Goal: Task Accomplishment & Management: Manage account settings

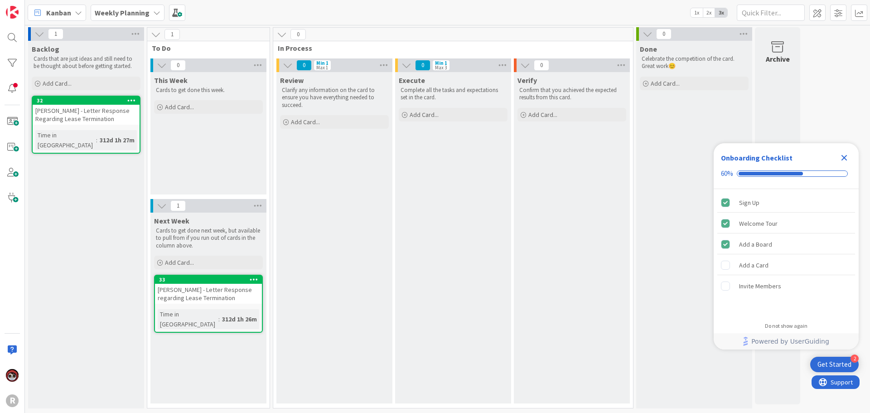
click at [50, 17] on span "Kanban" at bounding box center [58, 12] width 25 height 11
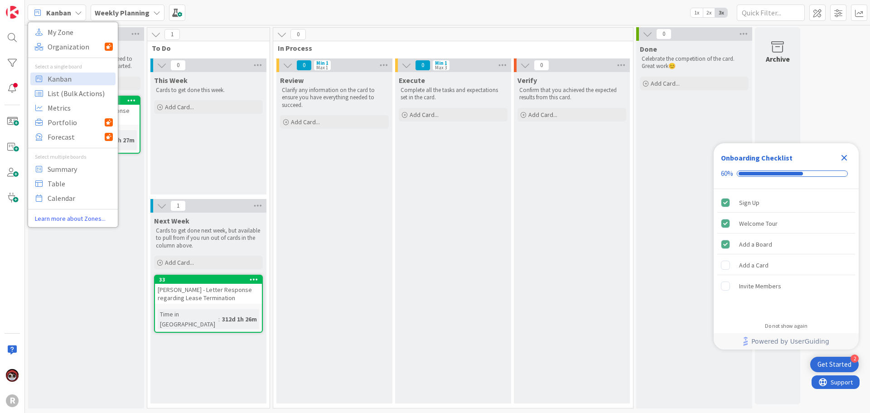
click at [267, 14] on div "Kanban My Zone Organization Select a single board Kanban List (Bulk Actions) Me…" at bounding box center [447, 12] width 845 height 25
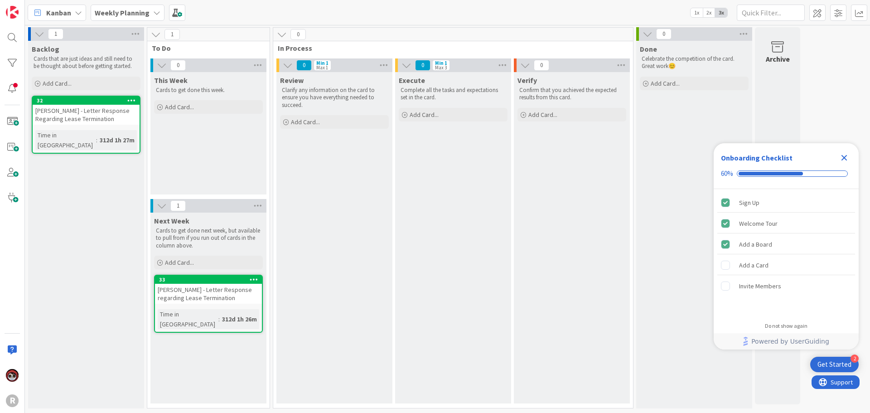
click at [51, 23] on div "Kanban My Zone Organization Select a single board Kanban List (Bulk Actions) Me…" at bounding box center [447, 12] width 845 height 25
click at [55, 14] on span "Kanban" at bounding box center [58, 12] width 25 height 11
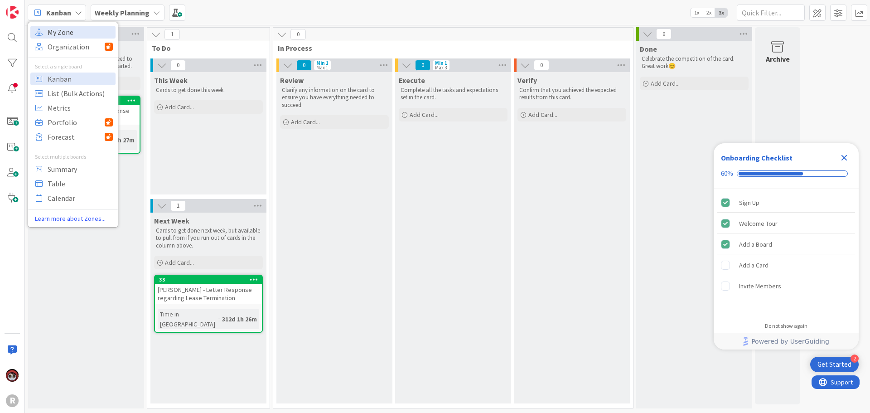
click at [60, 31] on span "My Zone" at bounding box center [80, 32] width 65 height 14
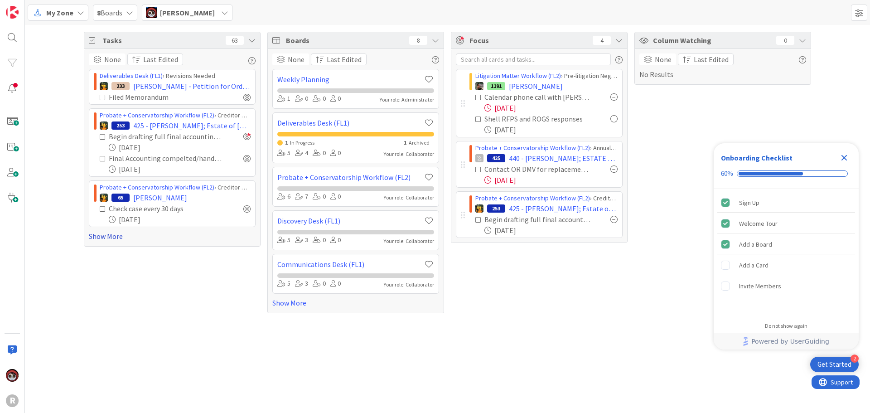
click at [104, 235] on link "Show More" at bounding box center [172, 236] width 167 height 11
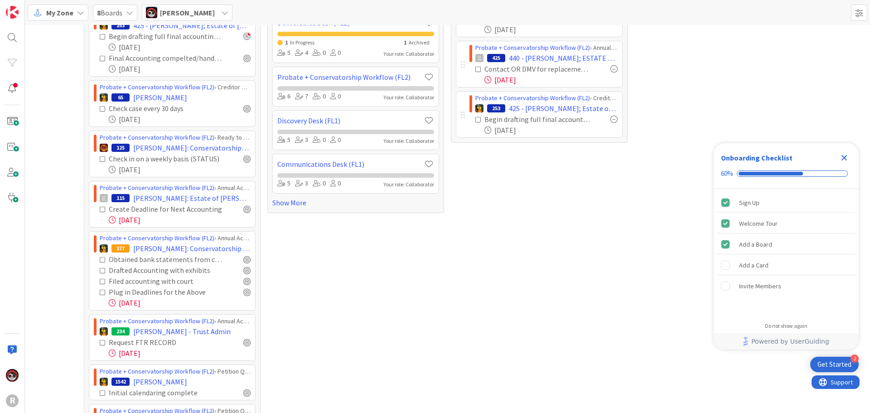
scroll to position [181, 0]
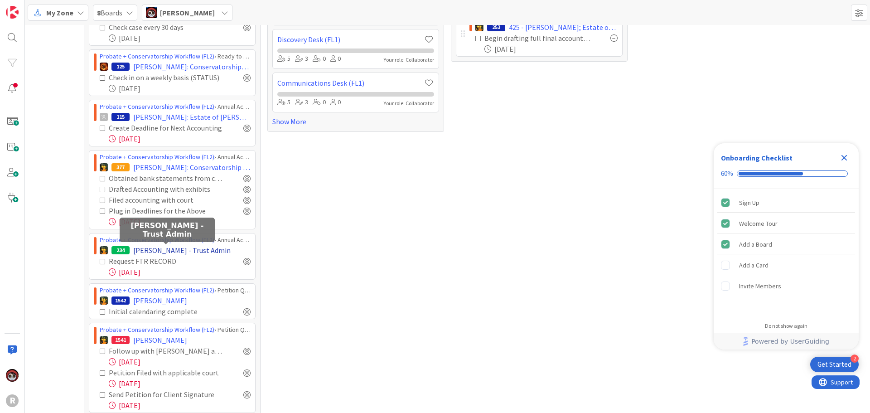
click at [171, 252] on span "[PERSON_NAME] - Trust Admin" at bounding box center [181, 250] width 97 height 11
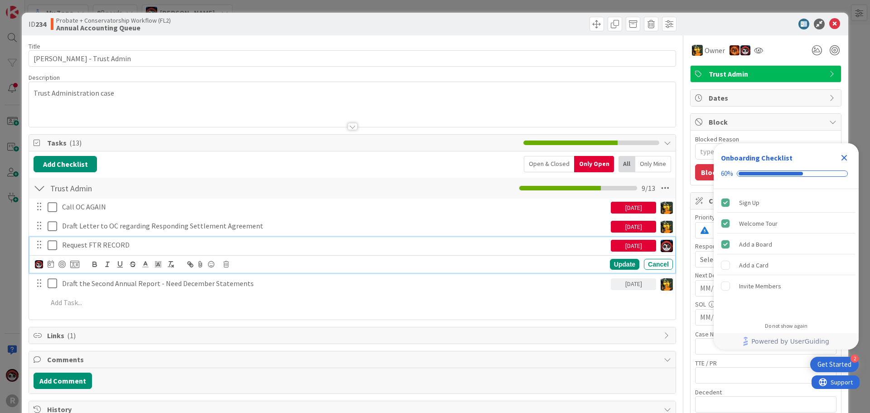
click at [105, 247] on p "Request FTR RECORD" at bounding box center [334, 245] width 545 height 10
click at [52, 265] on icon at bounding box center [51, 263] width 6 height 7
type textarea "x"
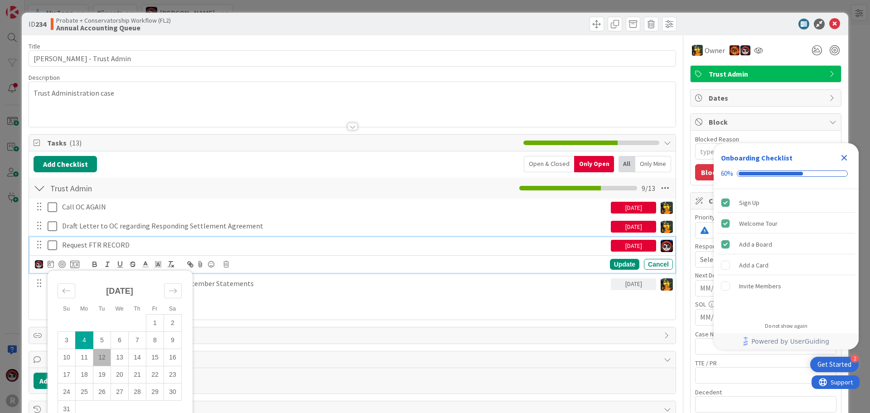
click at [101, 360] on td "12" at bounding box center [102, 357] width 18 height 17
type input "[DATE]"
click at [59, 266] on div at bounding box center [61, 264] width 7 height 7
click at [610, 267] on div "Update" at bounding box center [624, 264] width 29 height 11
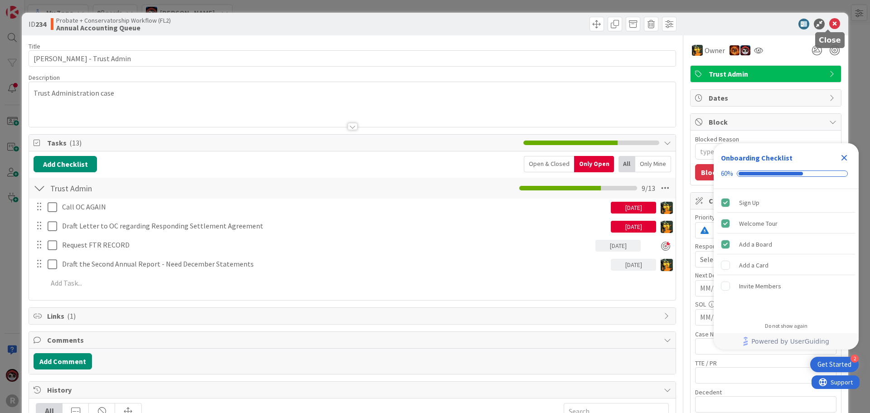
click at [834, 22] on icon at bounding box center [835, 24] width 11 height 11
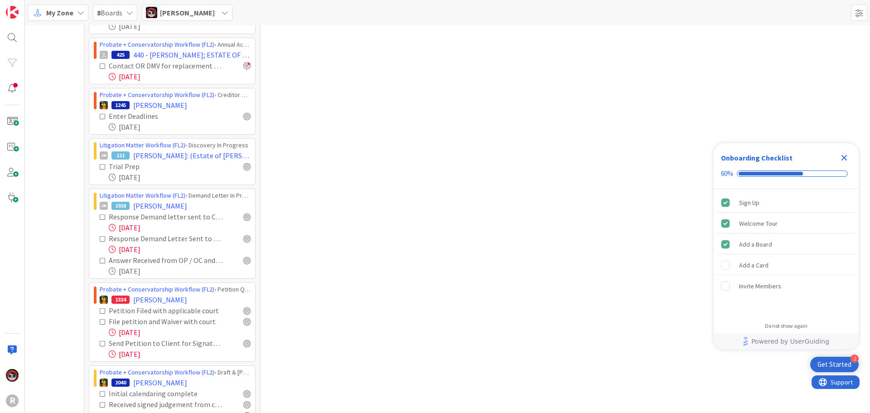
scroll to position [589, 0]
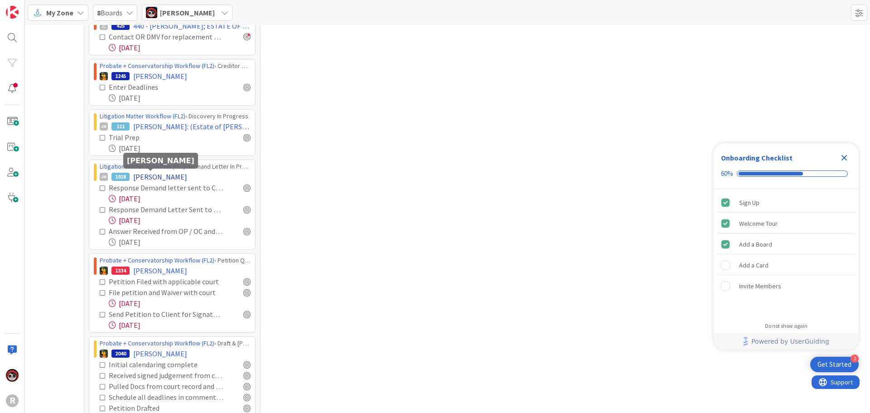
click at [161, 178] on span "[PERSON_NAME]" at bounding box center [160, 176] width 54 height 11
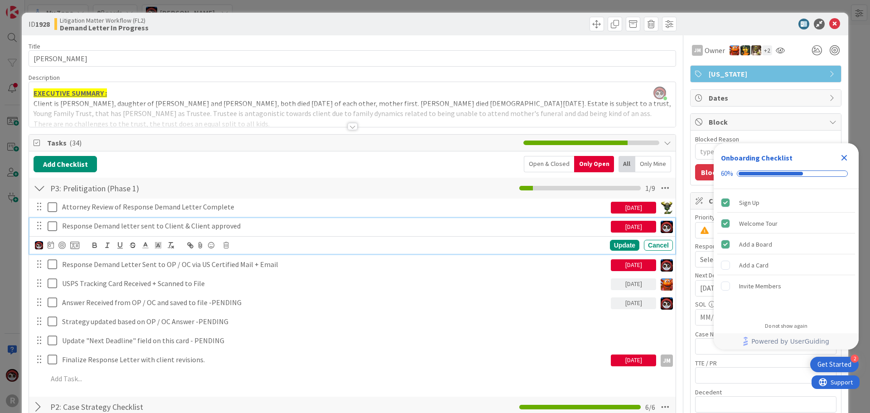
click at [116, 227] on p "Response Demand letter sent to Client & Client approved" at bounding box center [334, 226] width 545 height 10
click at [60, 245] on div at bounding box center [61, 245] width 7 height 7
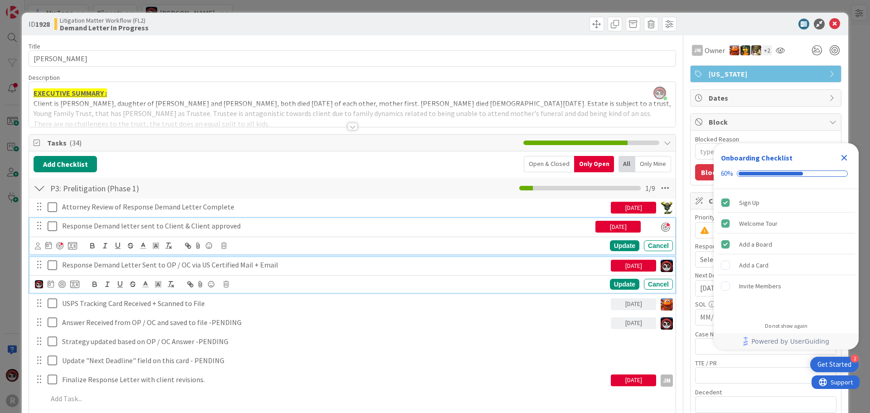
click at [97, 268] on p "Response Demand Letter Sent to OP / OC via US Certified Mail + Email" at bounding box center [334, 265] width 545 height 10
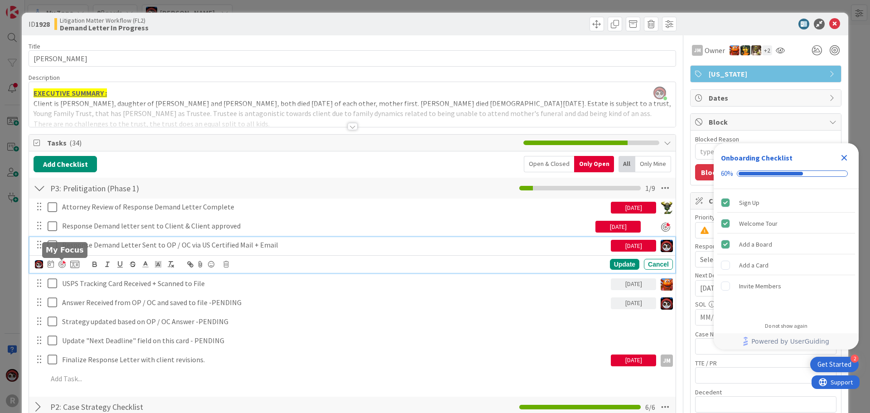
click at [64, 265] on div at bounding box center [61, 264] width 7 height 7
click at [626, 267] on div "Update" at bounding box center [624, 264] width 29 height 11
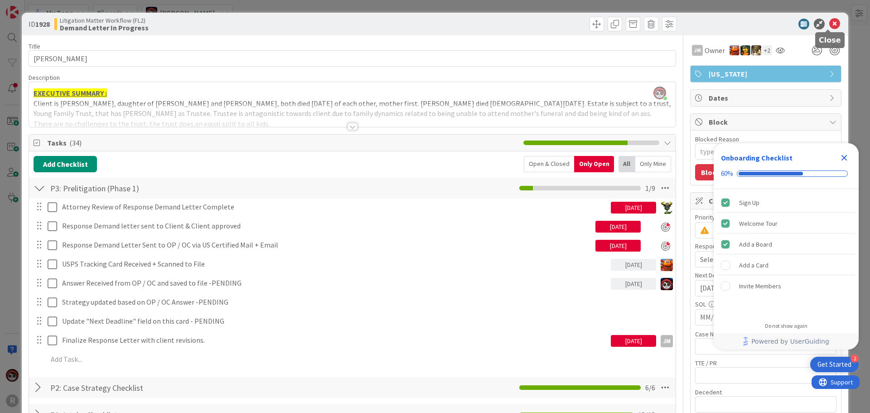
click at [830, 23] on icon at bounding box center [835, 24] width 11 height 11
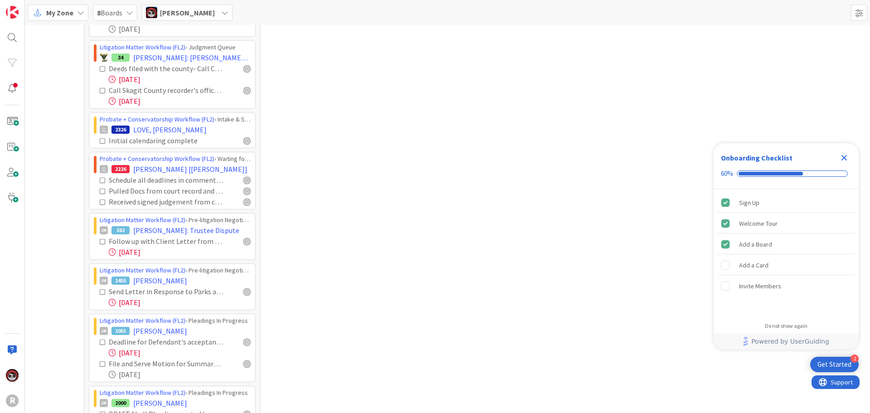
scroll to position [1405, 0]
click at [151, 224] on span "[PERSON_NAME]: Trustee Dispute" at bounding box center [186, 229] width 106 height 11
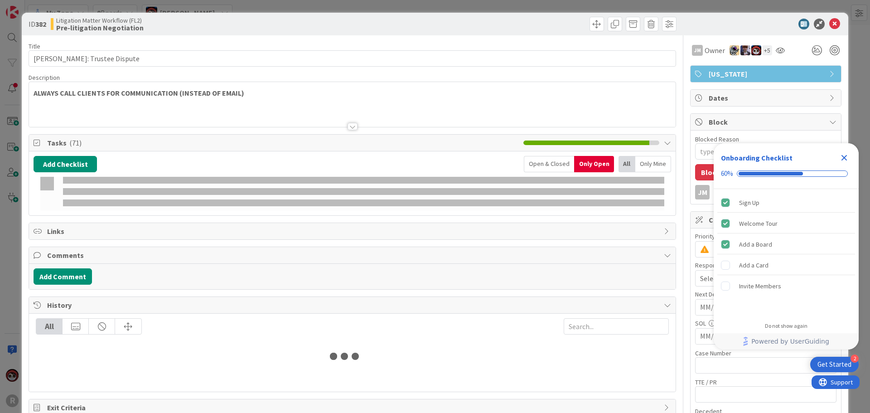
type textarea "x"
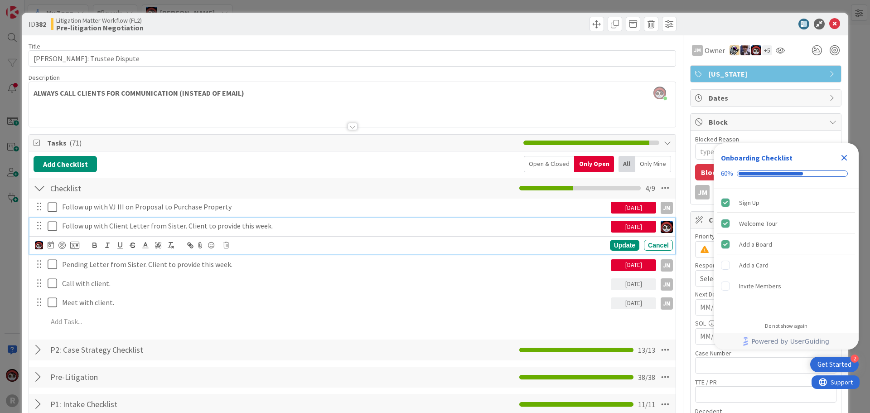
click at [117, 225] on p "Follow up with Client Letter from Sister. Client to provide this week." at bounding box center [334, 226] width 545 height 10
click at [52, 247] on icon at bounding box center [51, 244] width 6 height 7
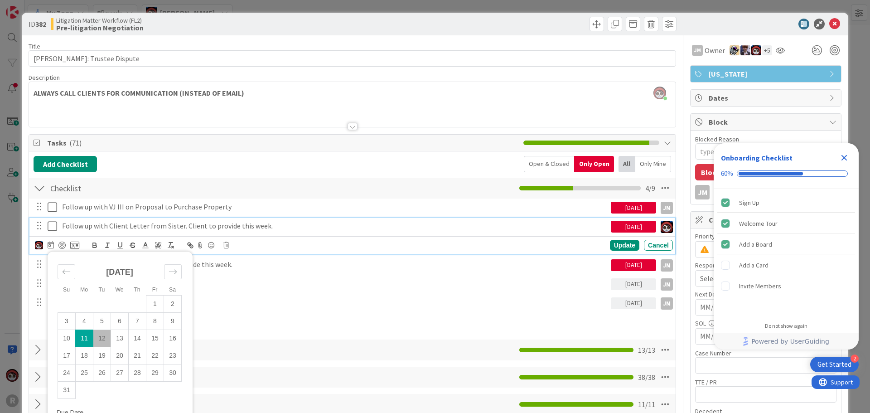
click at [102, 340] on td "12" at bounding box center [102, 338] width 18 height 17
type input "[DATE]"
type textarea "x"
click at [85, 335] on td "11" at bounding box center [85, 338] width 18 height 17
type input "[DATE]"
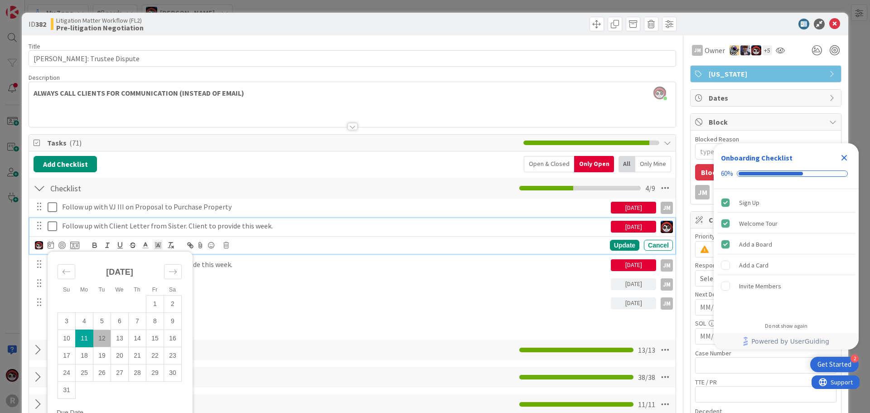
type textarea "x"
click at [102, 340] on td "12" at bounding box center [102, 338] width 18 height 17
type input "[DATE]"
click at [613, 243] on div "Update" at bounding box center [624, 245] width 29 height 11
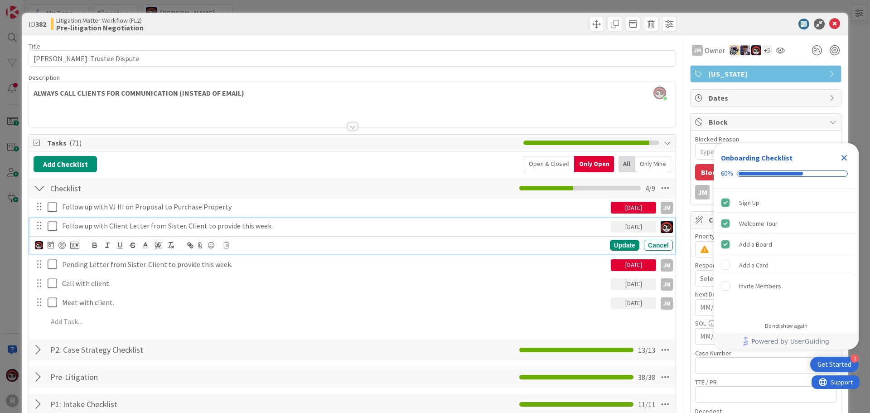
click at [101, 227] on p "Follow up with Client Letter from Sister. Client to provide this week." at bounding box center [334, 226] width 545 height 10
click at [61, 245] on div at bounding box center [61, 245] width 7 height 7
click at [619, 248] on div "Update" at bounding box center [624, 245] width 29 height 11
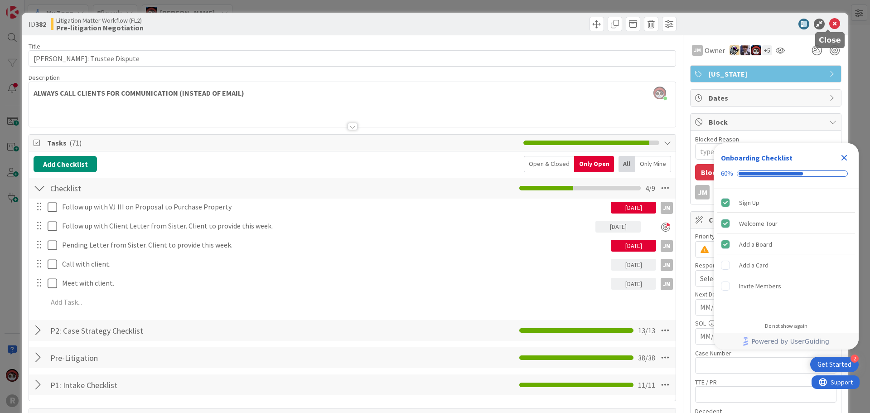
click at [830, 24] on icon at bounding box center [835, 24] width 11 height 11
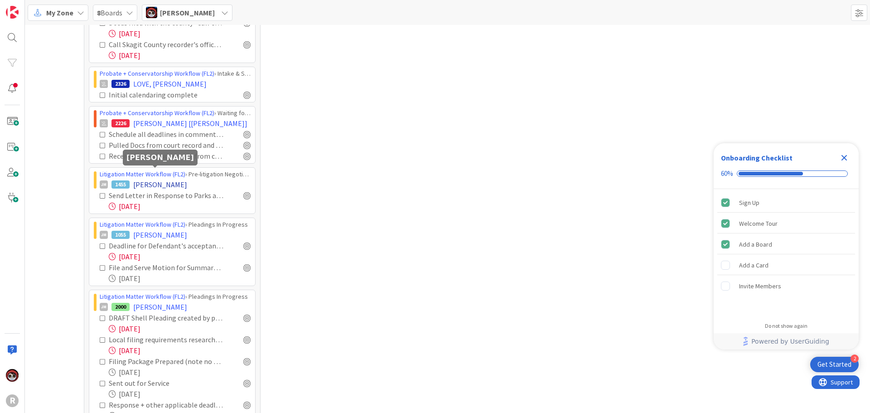
click at [155, 179] on span "[PERSON_NAME]" at bounding box center [160, 184] width 54 height 11
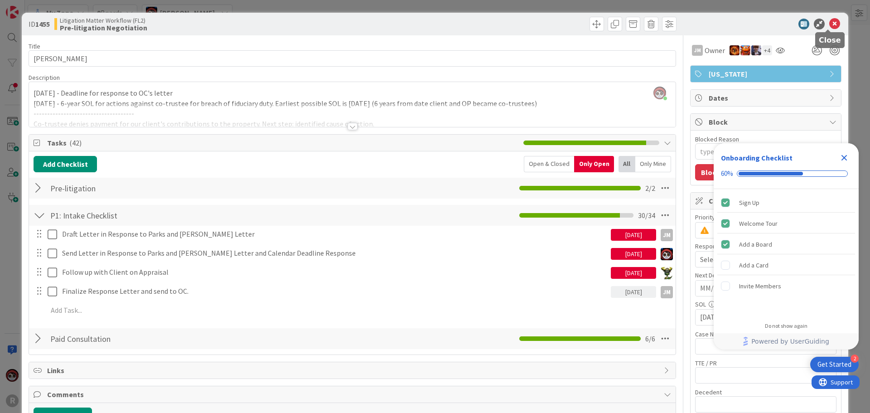
click at [830, 27] on icon at bounding box center [835, 24] width 11 height 11
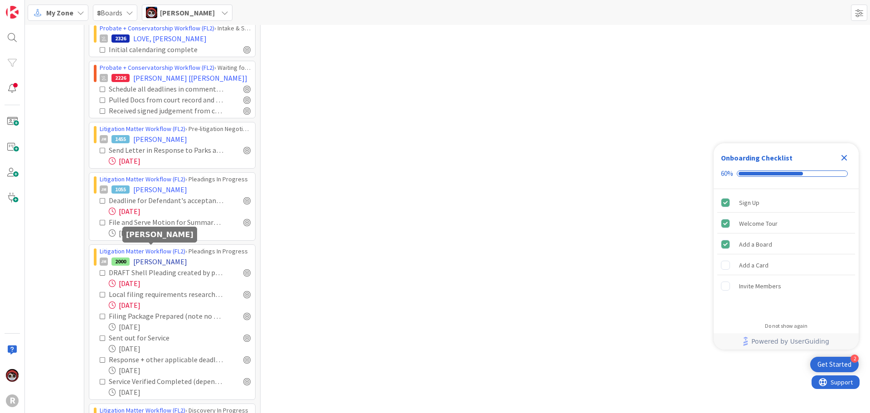
click at [154, 256] on span "[PERSON_NAME]" at bounding box center [160, 261] width 54 height 11
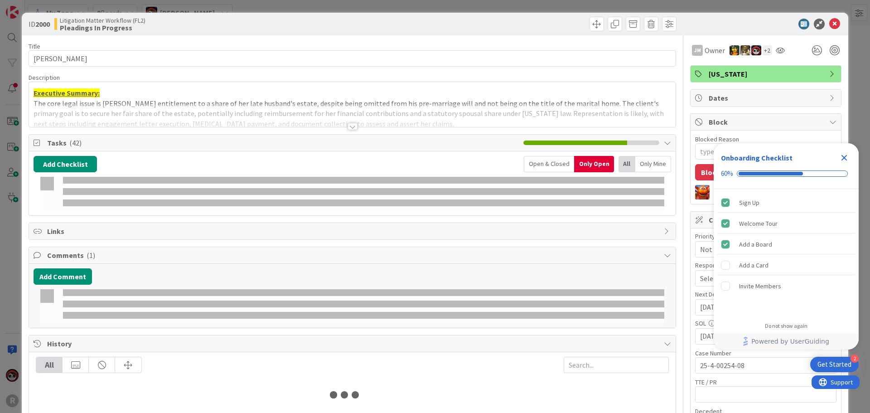
type textarea "x"
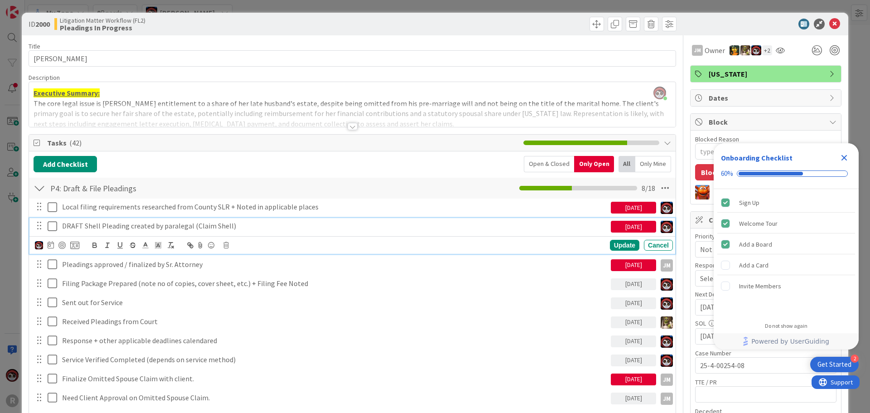
click at [165, 228] on p "DRAFT Shell Pleading created by paralegal (Claim Shell)" at bounding box center [334, 226] width 545 height 10
click at [50, 246] on icon at bounding box center [51, 244] width 6 height 7
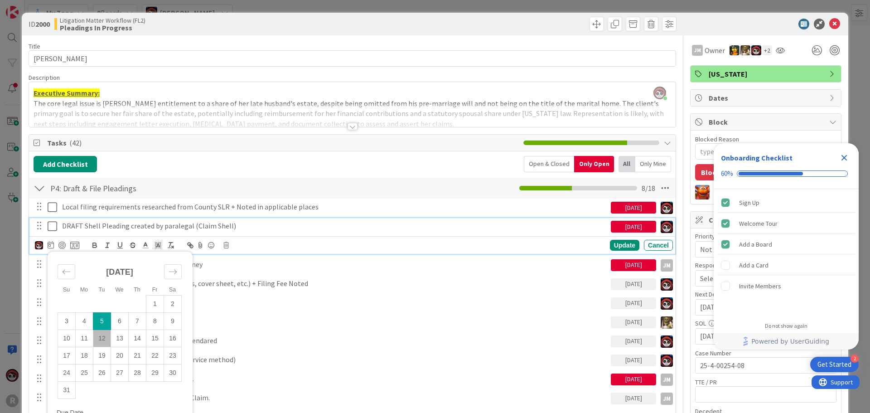
click at [95, 339] on td "12" at bounding box center [102, 338] width 18 height 17
type input "[DATE]"
type textarea "x"
click at [611, 247] on div "Update" at bounding box center [624, 245] width 29 height 11
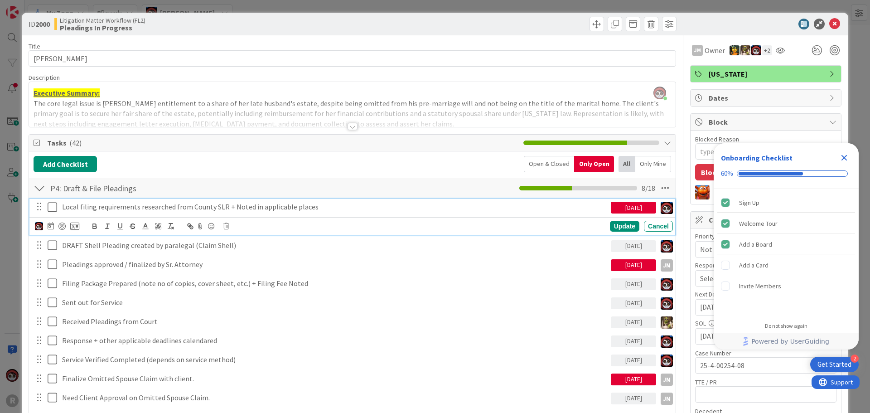
click at [176, 205] on p "Local filing requirements researched from County SLR + Noted in applicable plac…" at bounding box center [334, 207] width 545 height 10
click at [49, 226] on icon at bounding box center [51, 225] width 6 height 7
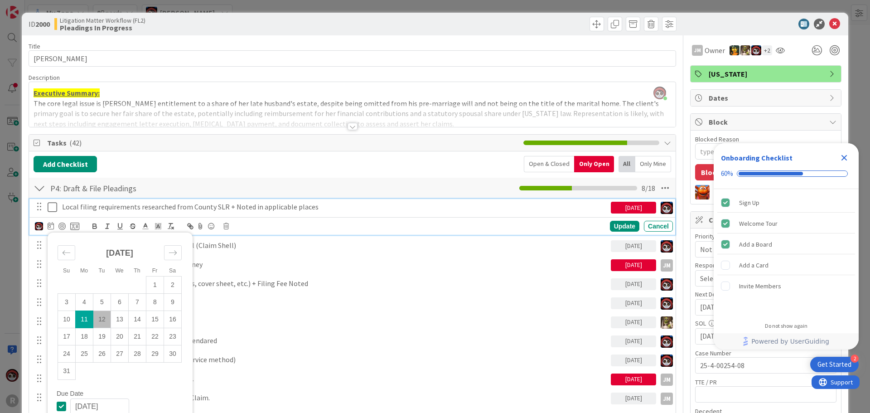
click at [102, 321] on td "12" at bounding box center [102, 318] width 18 height 17
type input "[DATE]"
click at [619, 225] on div "Update" at bounding box center [624, 226] width 29 height 11
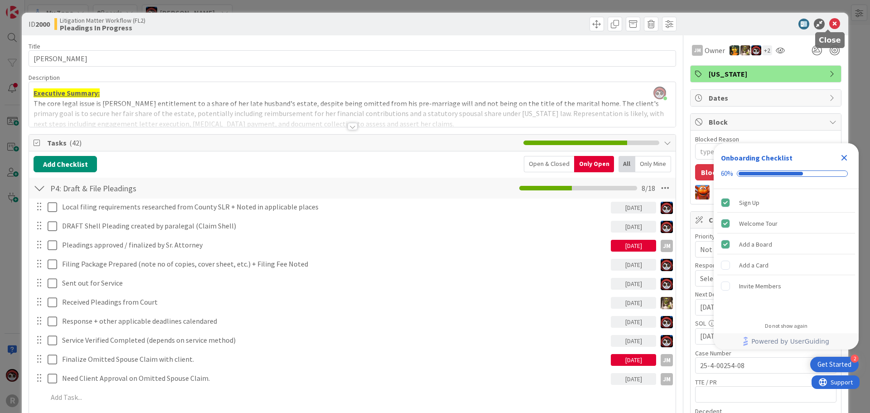
click at [831, 22] on icon at bounding box center [835, 24] width 11 height 11
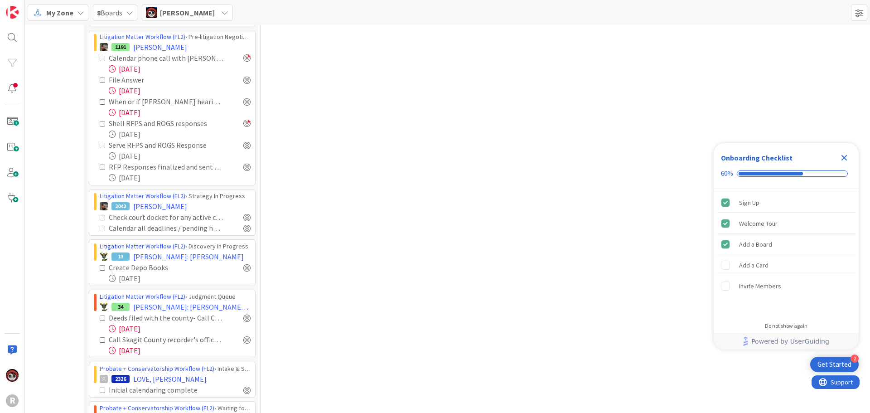
scroll to position [1246, 0]
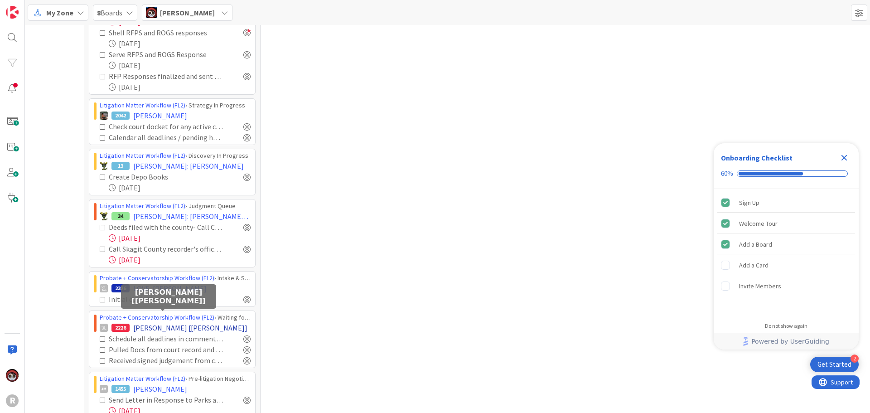
click at [164, 322] on span "[PERSON_NAME] [[PERSON_NAME]]" at bounding box center [190, 327] width 114 height 11
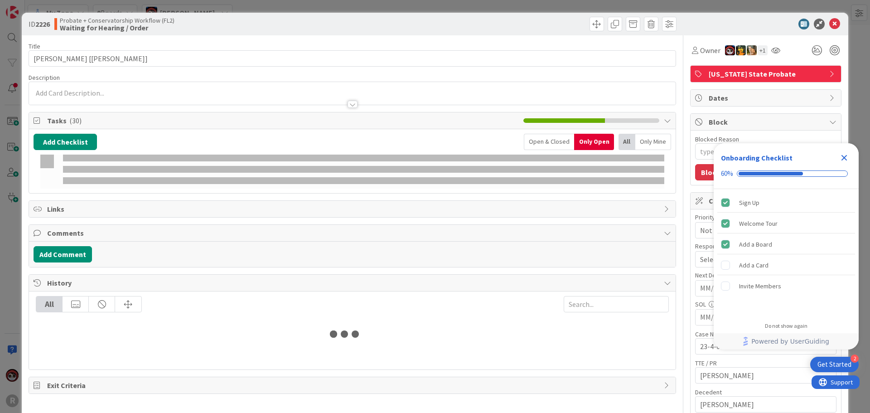
type textarea "x"
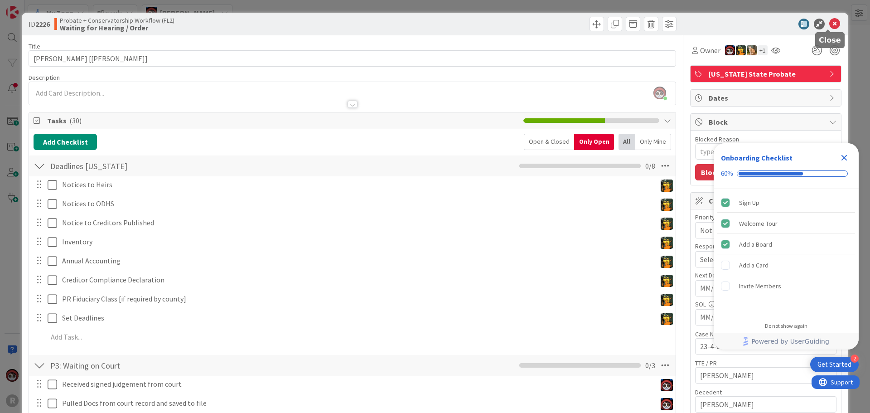
click at [831, 23] on icon at bounding box center [835, 24] width 11 height 11
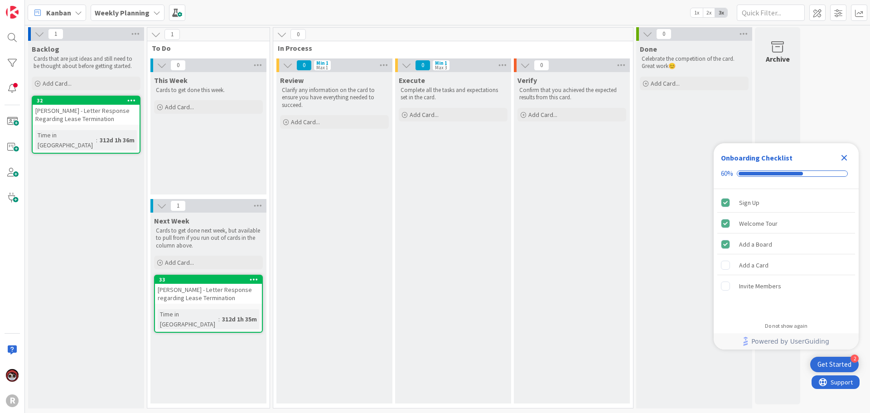
click at [107, 12] on b "Weekly Planning" at bounding box center [122, 12] width 55 height 9
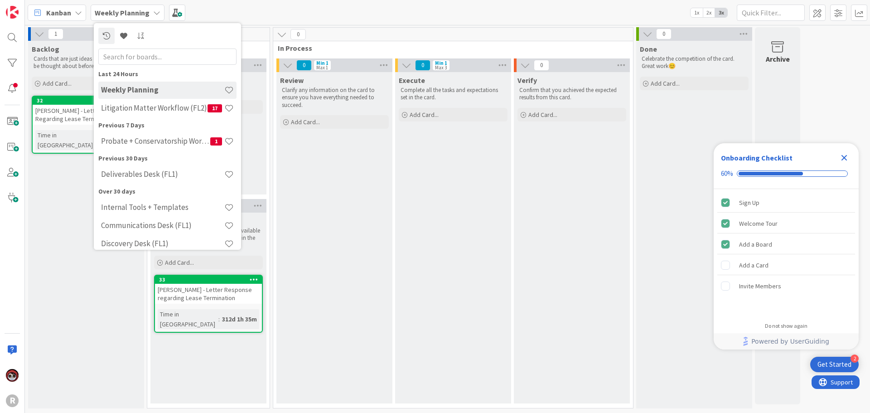
click at [65, 14] on span "Kanban" at bounding box center [58, 12] width 25 height 11
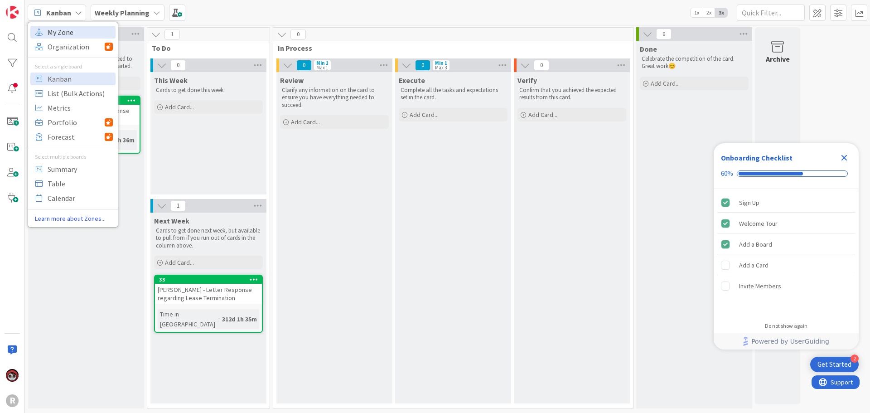
click at [62, 35] on span "My Zone" at bounding box center [80, 32] width 65 height 14
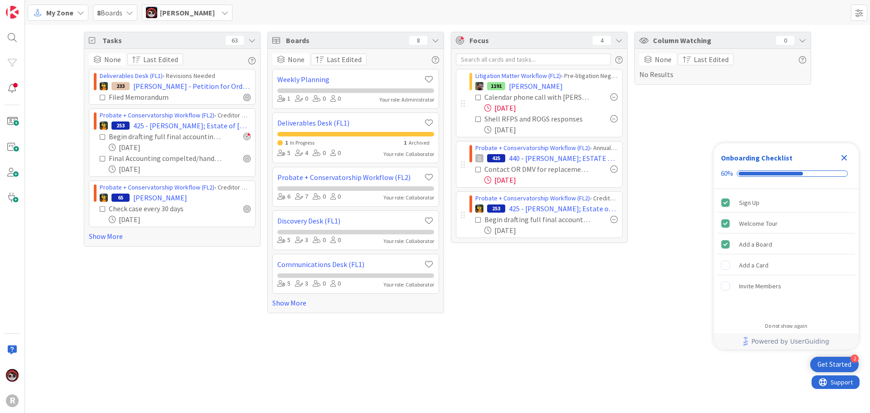
click at [846, 155] on icon "Close Checklist" at bounding box center [845, 158] width 6 height 6
